Goal: Find specific page/section: Find specific page/section

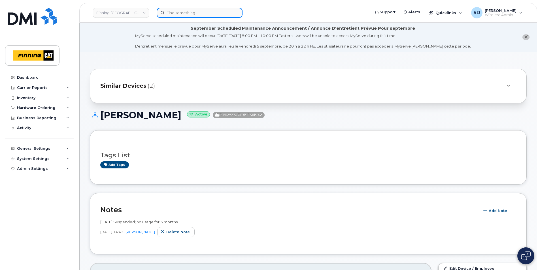
click at [175, 14] on input at bounding box center [200, 13] width 86 height 10
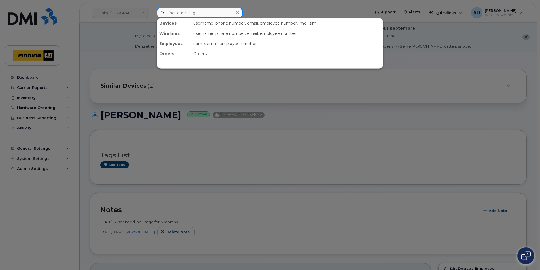
paste input "587 646 6846"
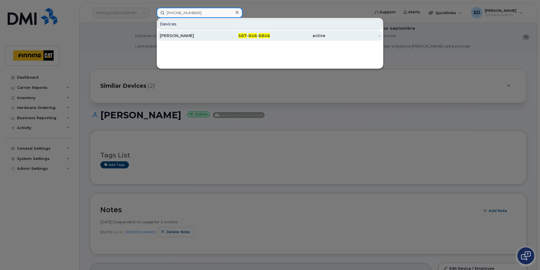
type input "587 646 6846"
click at [179, 34] on div "Anex Mathew" at bounding box center [187, 36] width 55 height 6
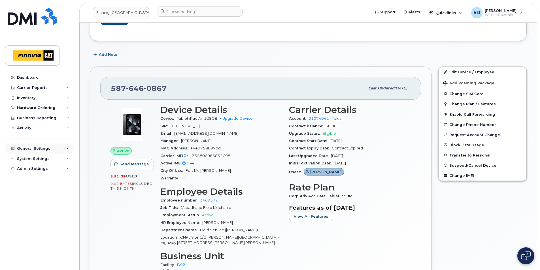
scroll to position [142, 0]
